Goal: Find specific page/section: Find specific page/section

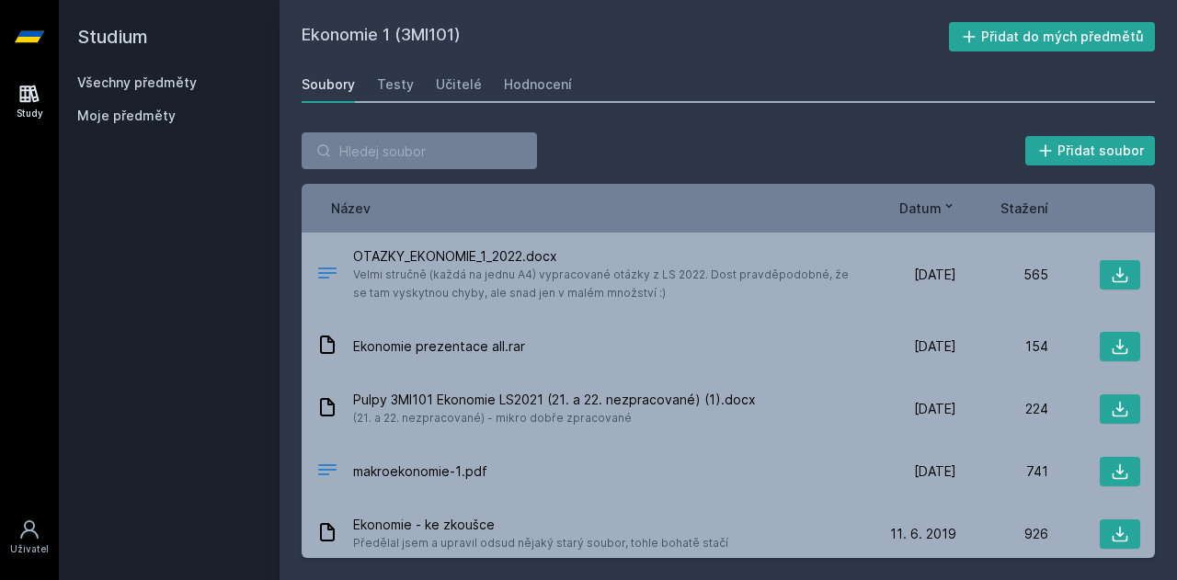
click at [162, 92] on div "Všechny předměty Moje předměty" at bounding box center [169, 103] width 184 height 59
click at [171, 85] on link "Všechny předměty" at bounding box center [137, 83] width 120 height 16
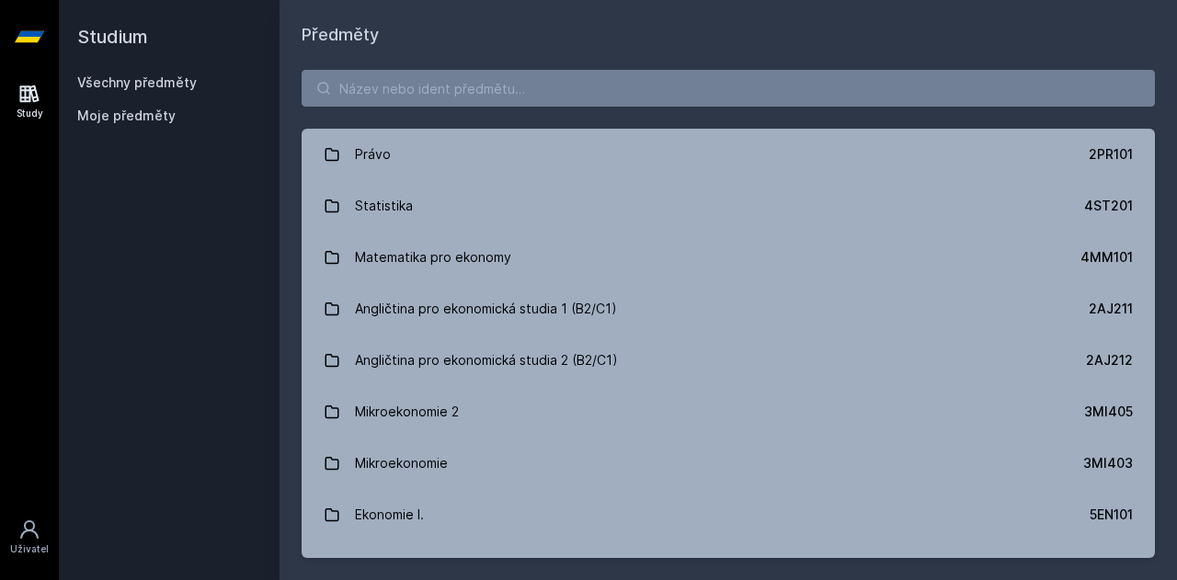
click at [418, 65] on div "Právo 2PR101 Statistika 4ST201 Matematika pro ekonomy 4MM101 Angličtina pro eko…" at bounding box center [729, 314] width 898 height 533
click at [415, 85] on input "search" at bounding box center [729, 88] width 854 height 37
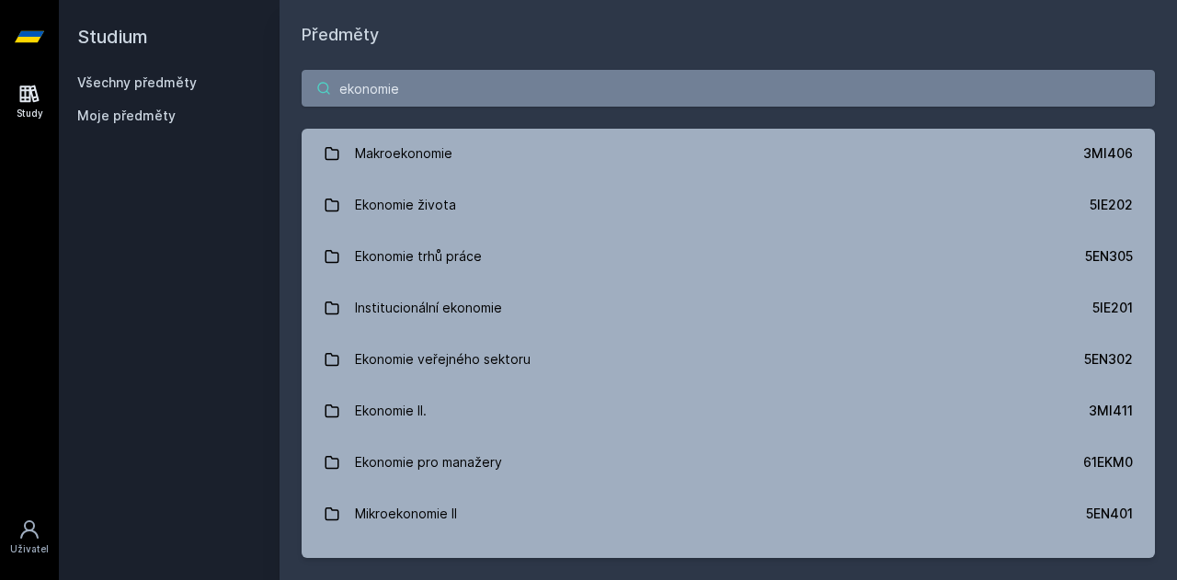
scroll to position [981, 0]
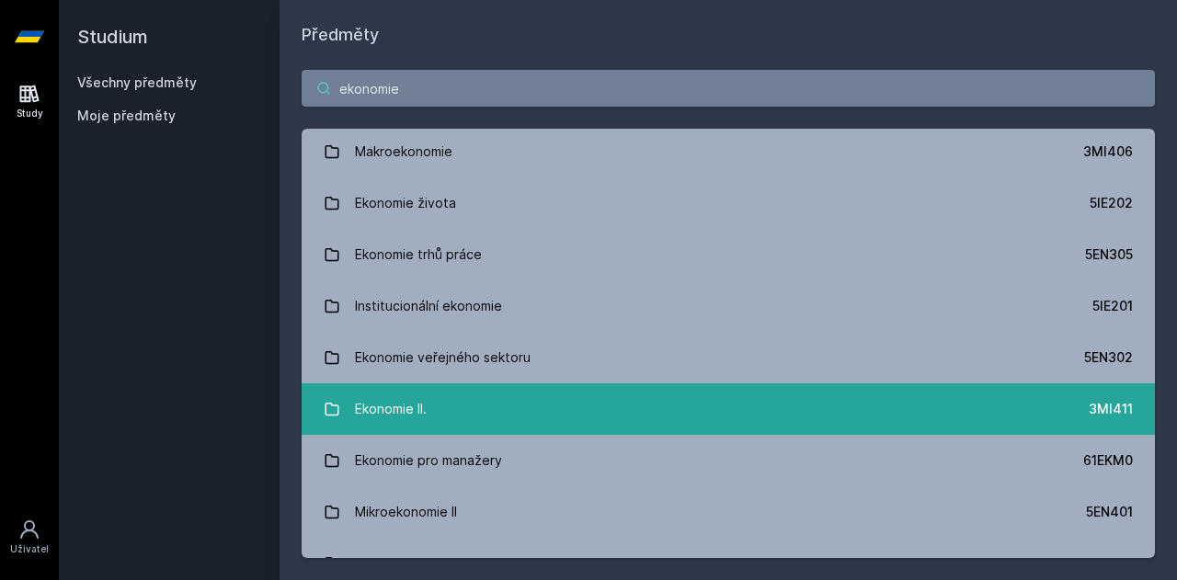
type input "ekonomie"
click at [500, 421] on link "Ekonomie II. 3MI411" at bounding box center [729, 410] width 854 height 52
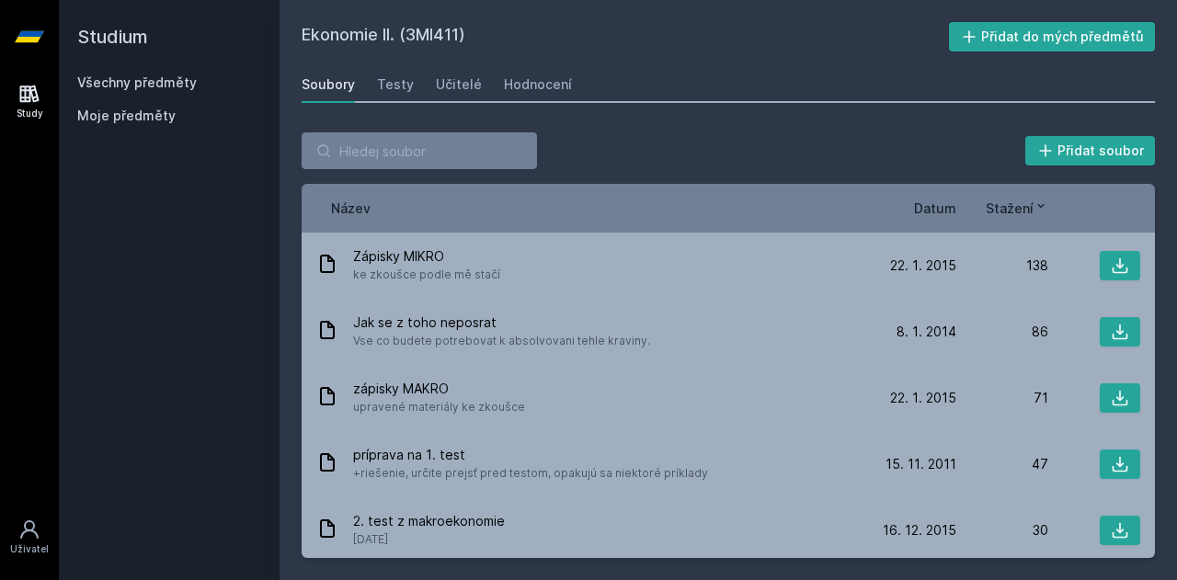
click at [920, 215] on span "Datum" at bounding box center [935, 208] width 42 height 19
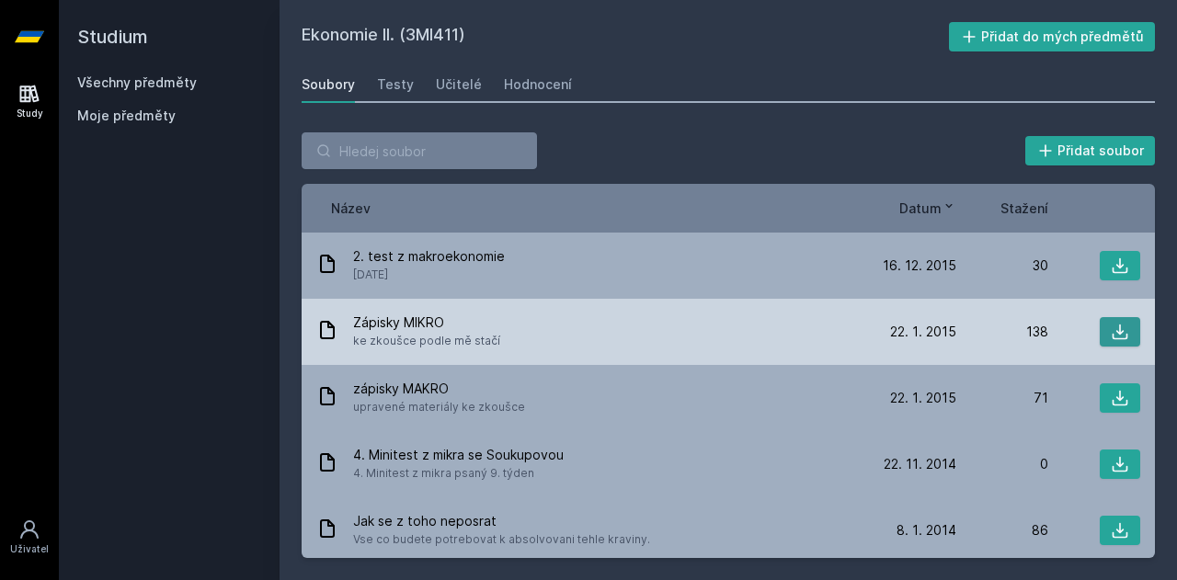
click at [1113, 327] on icon at bounding box center [1120, 332] width 18 height 18
